Goal: Task Accomplishment & Management: Manage account settings

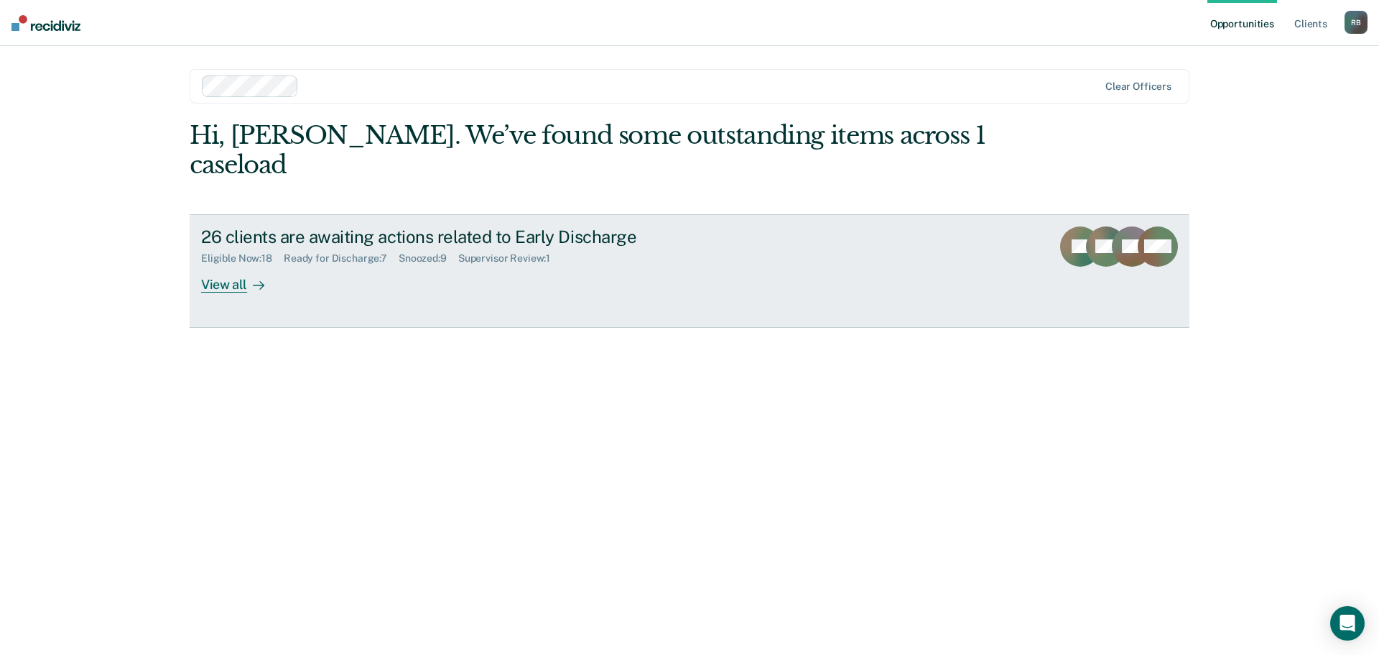
click at [223, 264] on div "View all" at bounding box center [241, 278] width 80 height 28
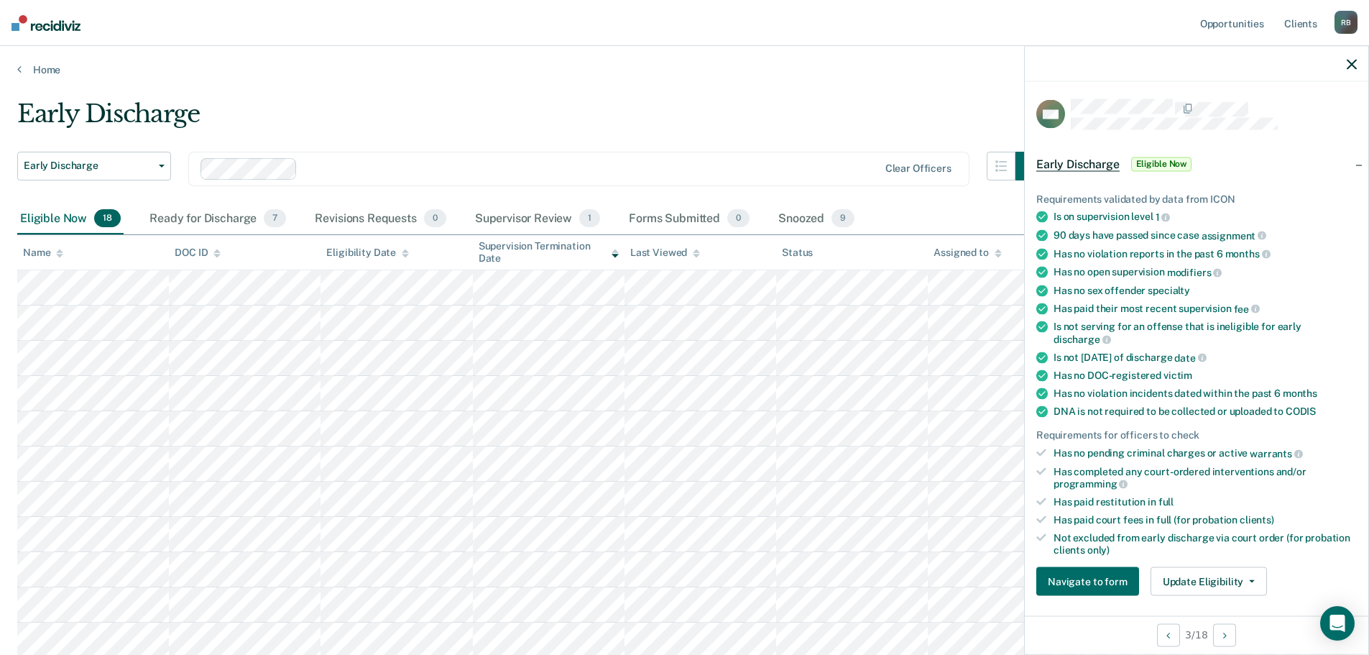
click at [1354, 63] on icon "button" at bounding box center [1351, 64] width 10 height 10
click at [1249, 576] on button "Update Eligibility" at bounding box center [1208, 581] width 116 height 29
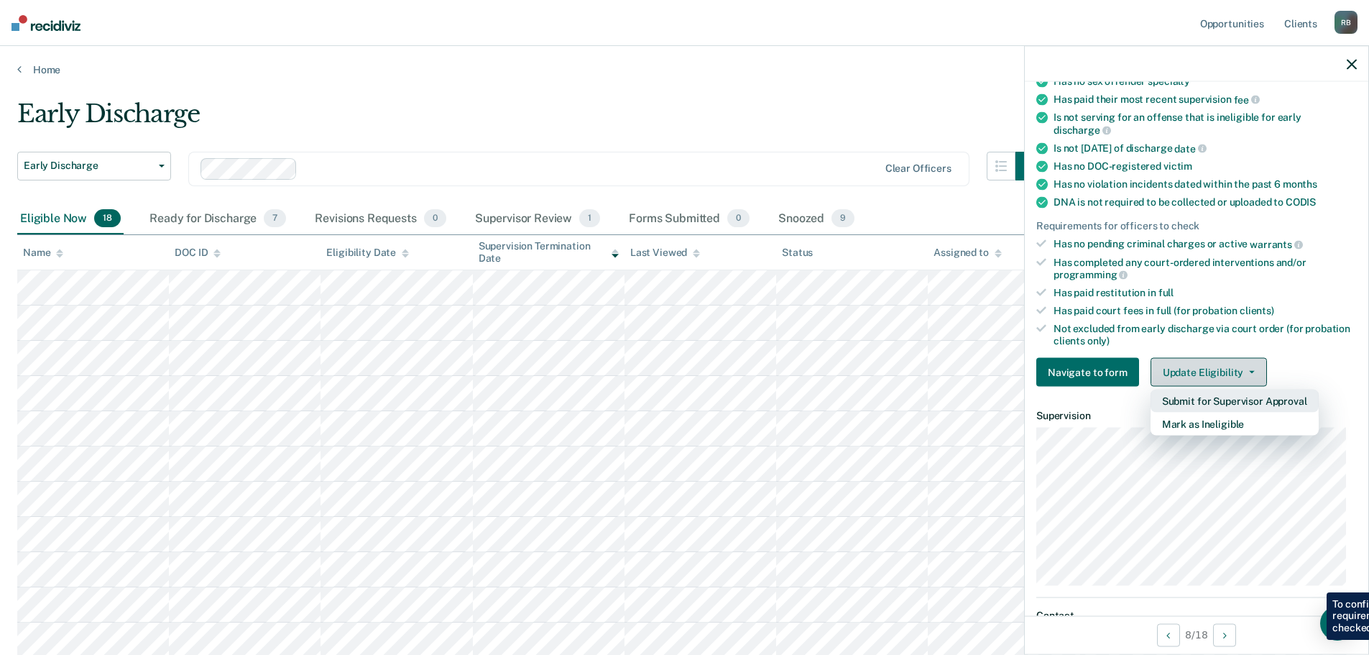
scroll to position [221, 0]
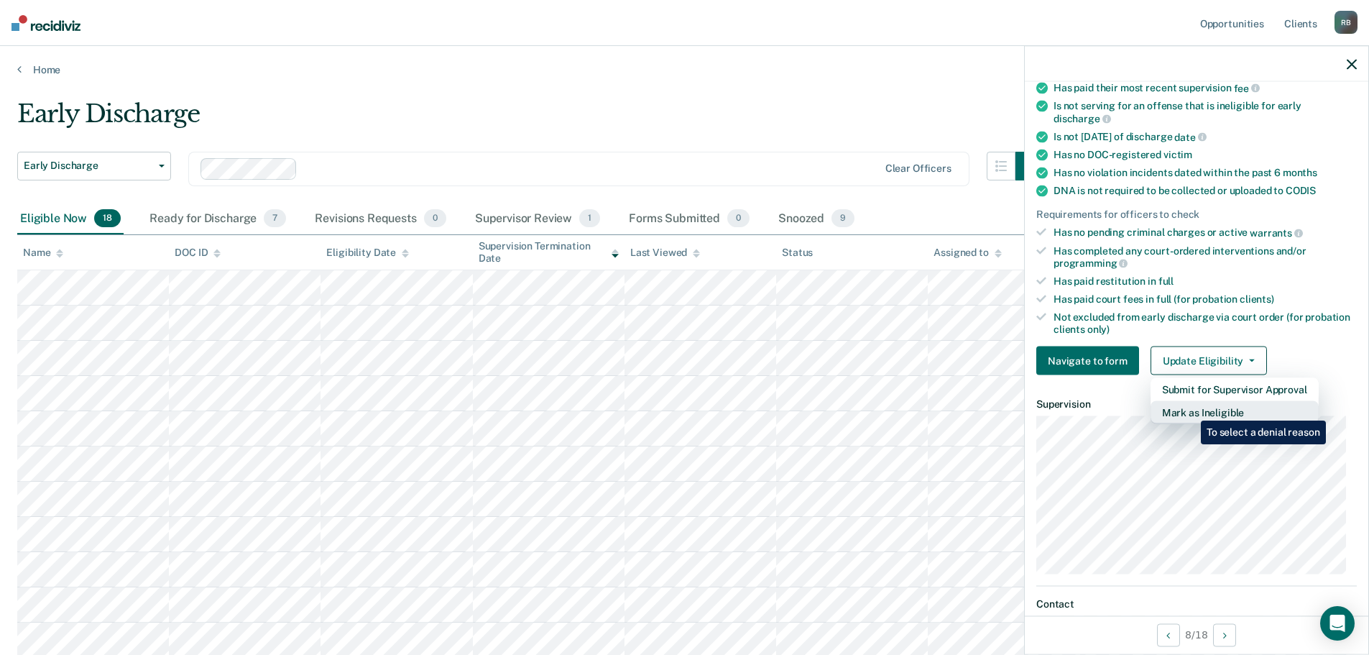
click at [1190, 410] on button "Mark as Ineligible" at bounding box center [1234, 412] width 168 height 23
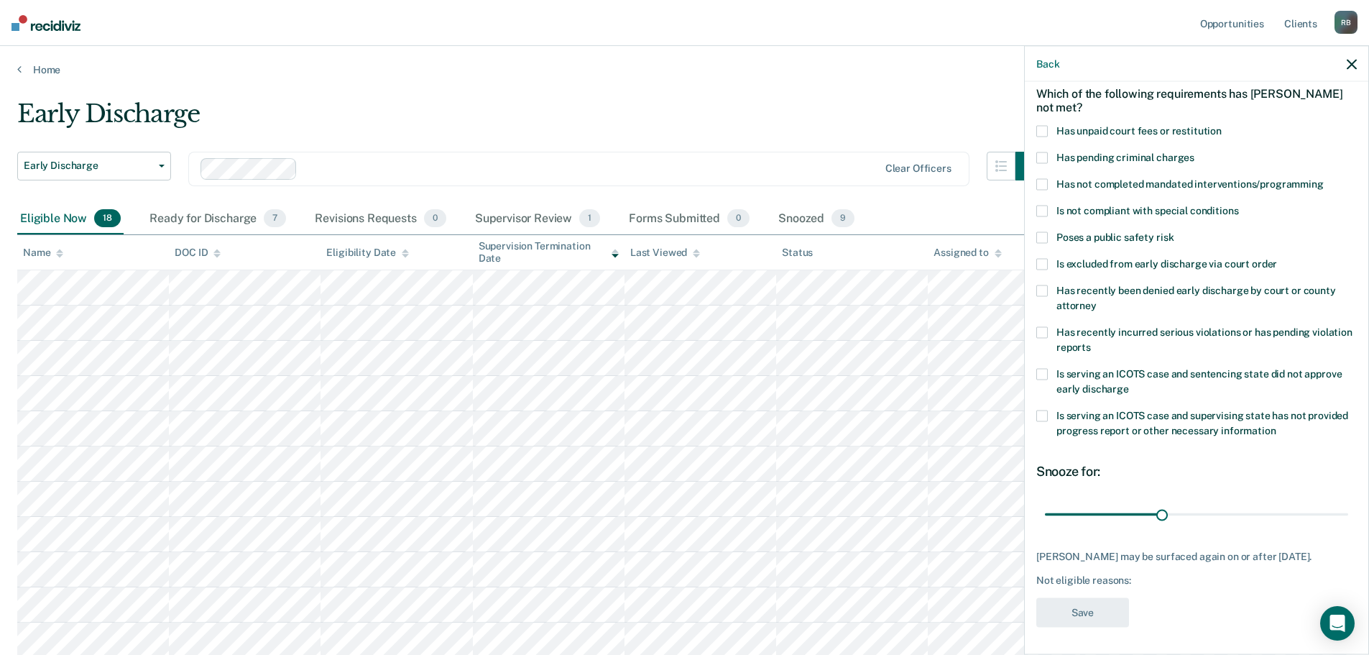
click at [1046, 130] on span at bounding box center [1041, 130] width 11 height 11
click at [1221, 125] on input "Has unpaid court fees or restitution" at bounding box center [1221, 125] width 0 height 0
click at [1043, 213] on span at bounding box center [1041, 210] width 11 height 11
click at [1238, 205] on input "Is not compliant with special conditions" at bounding box center [1238, 205] width 0 height 0
click at [1083, 607] on button "Save" at bounding box center [1082, 611] width 93 height 29
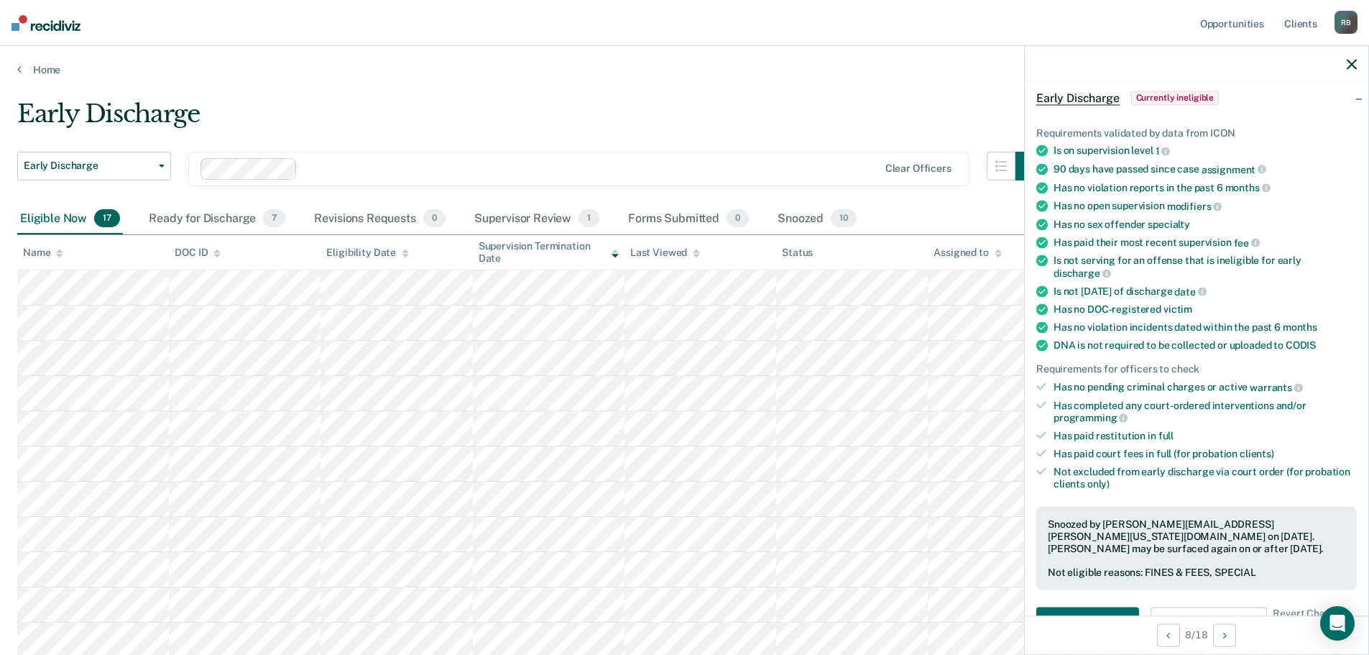
click at [1346, 63] on icon "button" at bounding box center [1351, 64] width 10 height 10
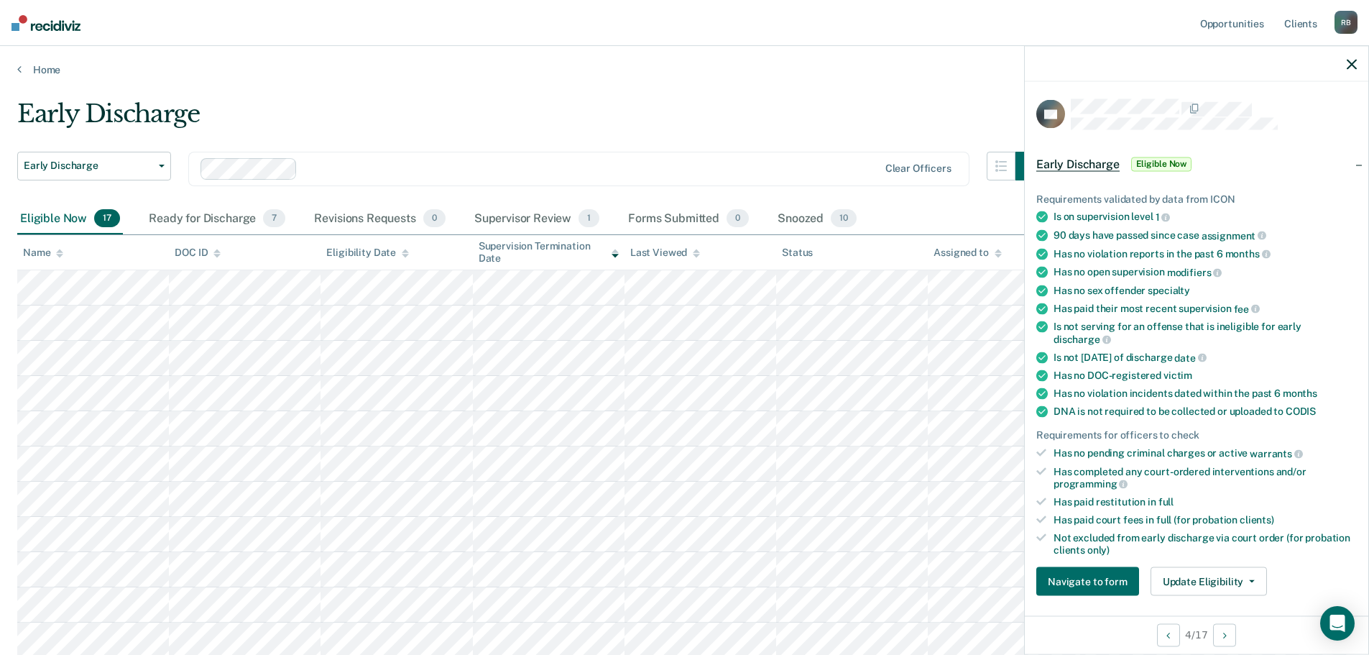
click at [1346, 61] on icon "button" at bounding box center [1351, 64] width 10 height 10
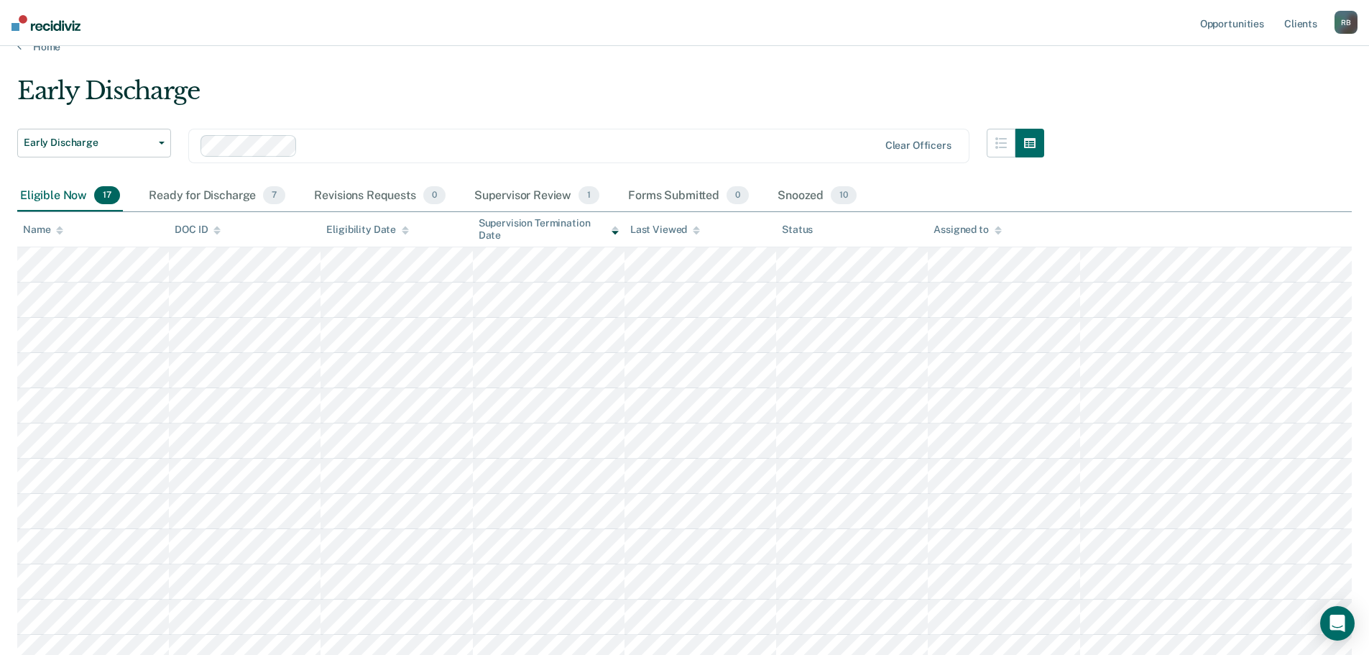
scroll to position [0, 0]
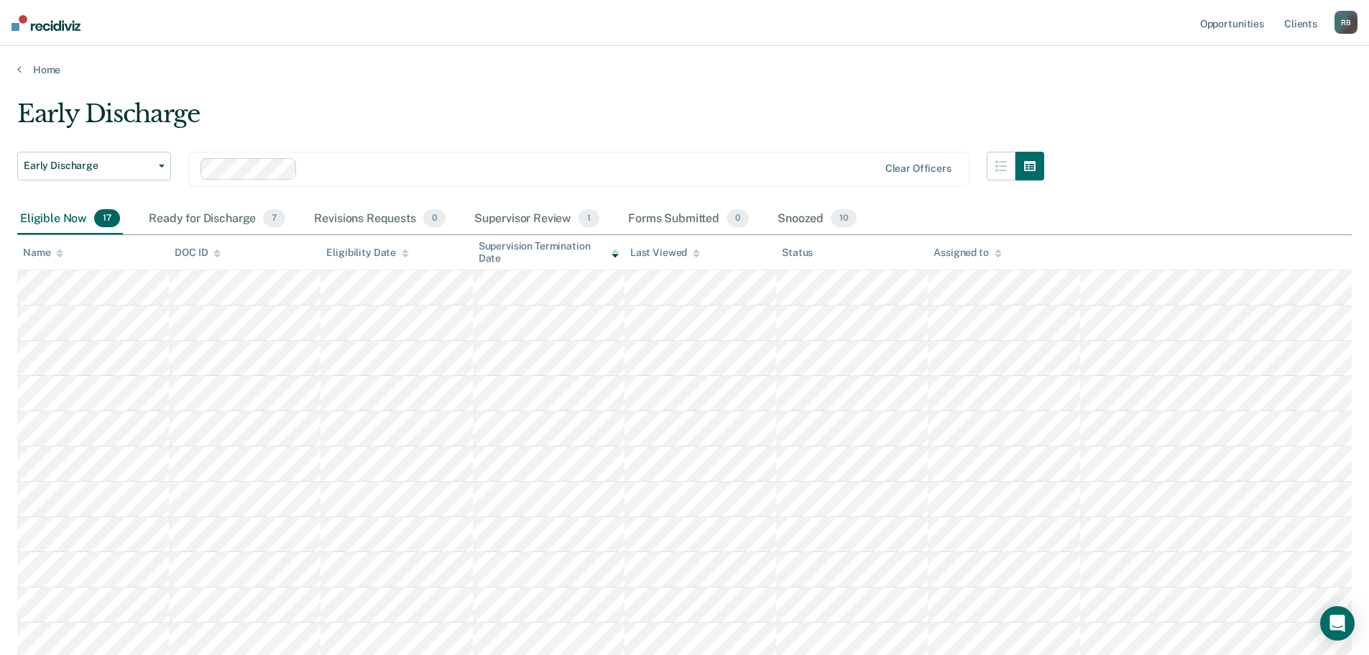
click at [1347, 23] on div "R B" at bounding box center [1345, 22] width 23 height 23
click at [1264, 91] on link "Log Out" at bounding box center [1288, 94] width 116 height 12
